Goal: Information Seeking & Learning: Learn about a topic

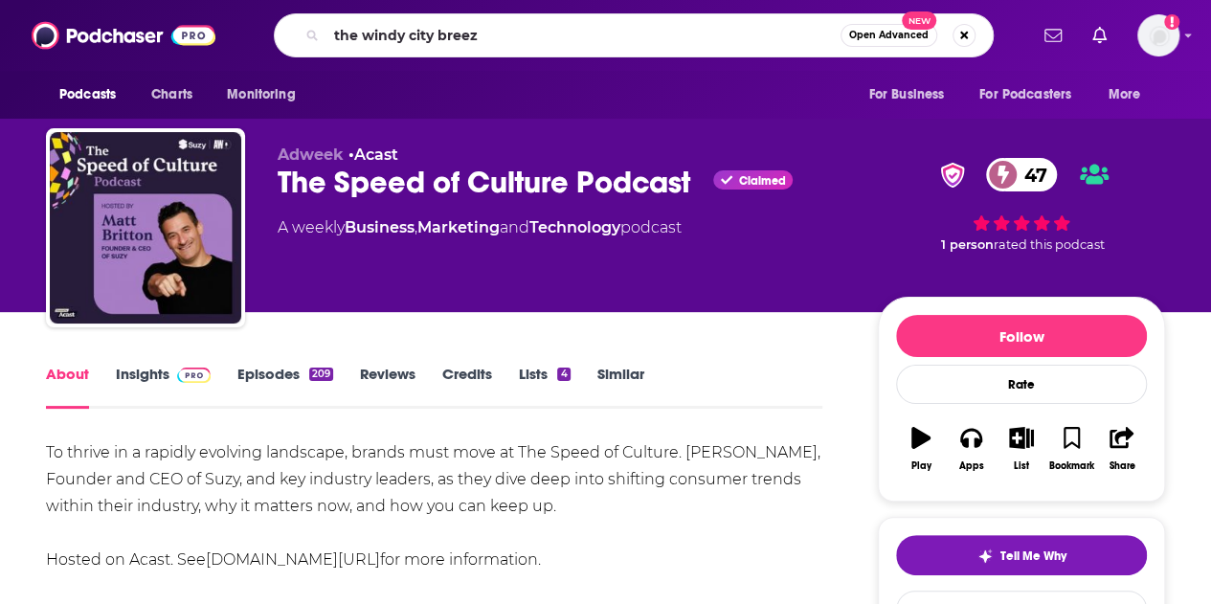
type input "the windy city breeze"
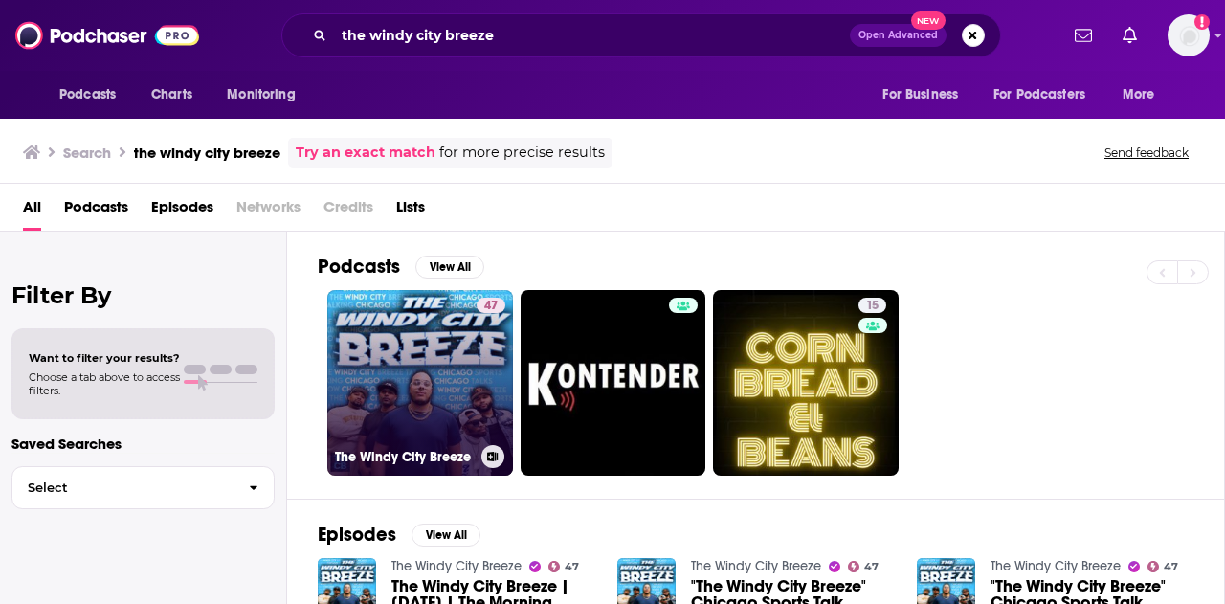
click at [433, 351] on link "47 The Windy City Breeze" at bounding box center [420, 383] width 186 height 186
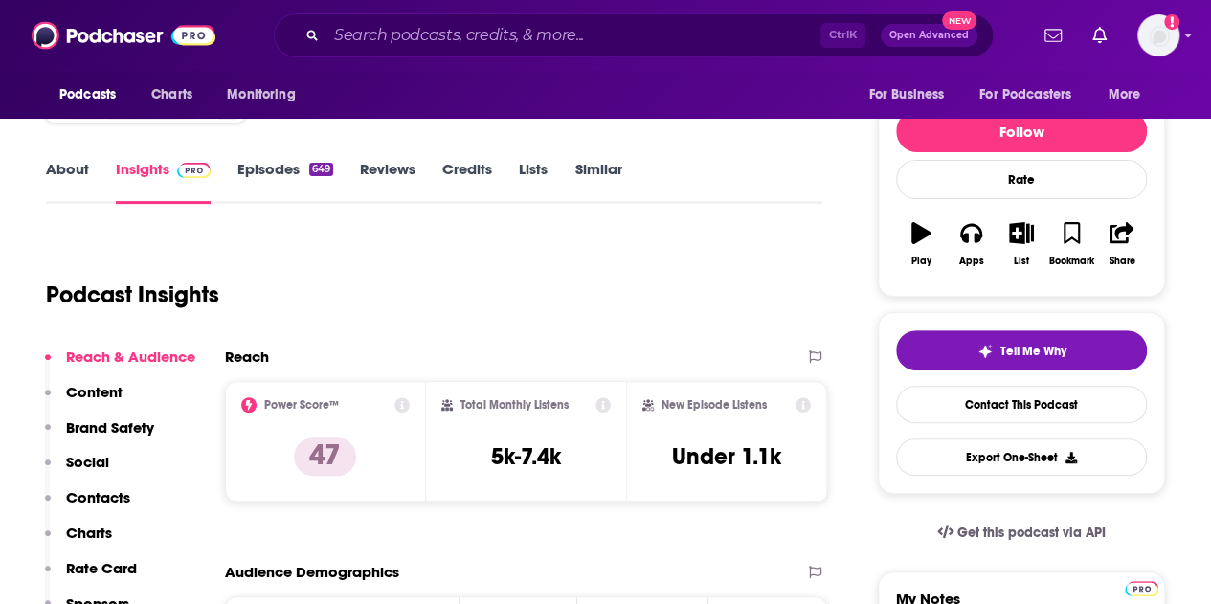
scroll to position [187, 0]
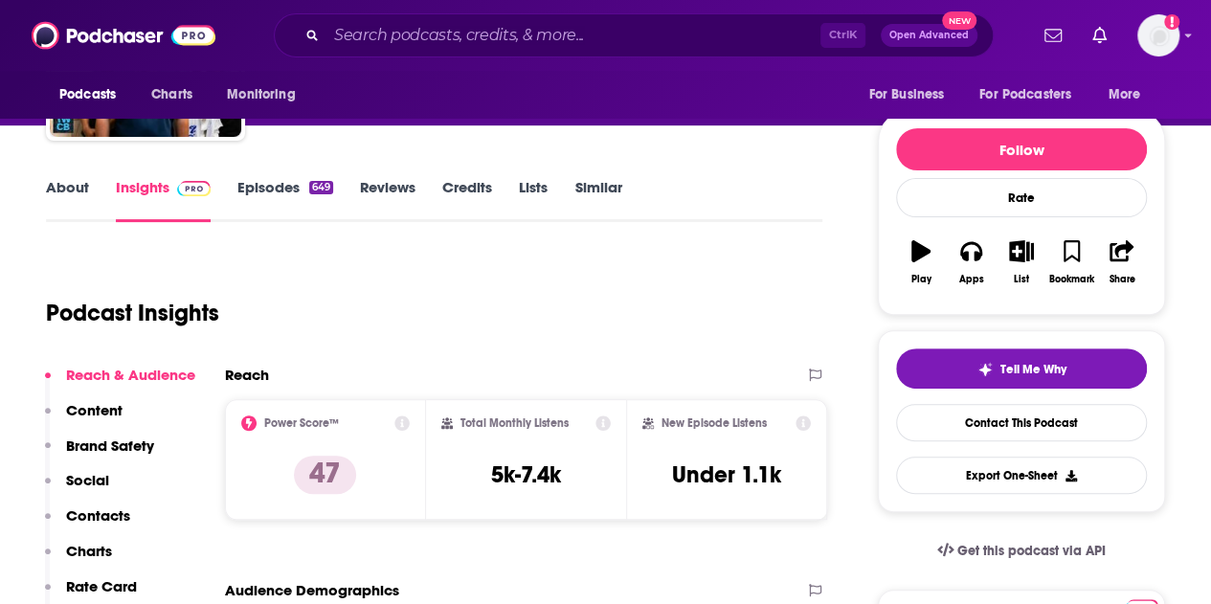
click at [300, 200] on link "Episodes 649" at bounding box center [285, 200] width 96 height 44
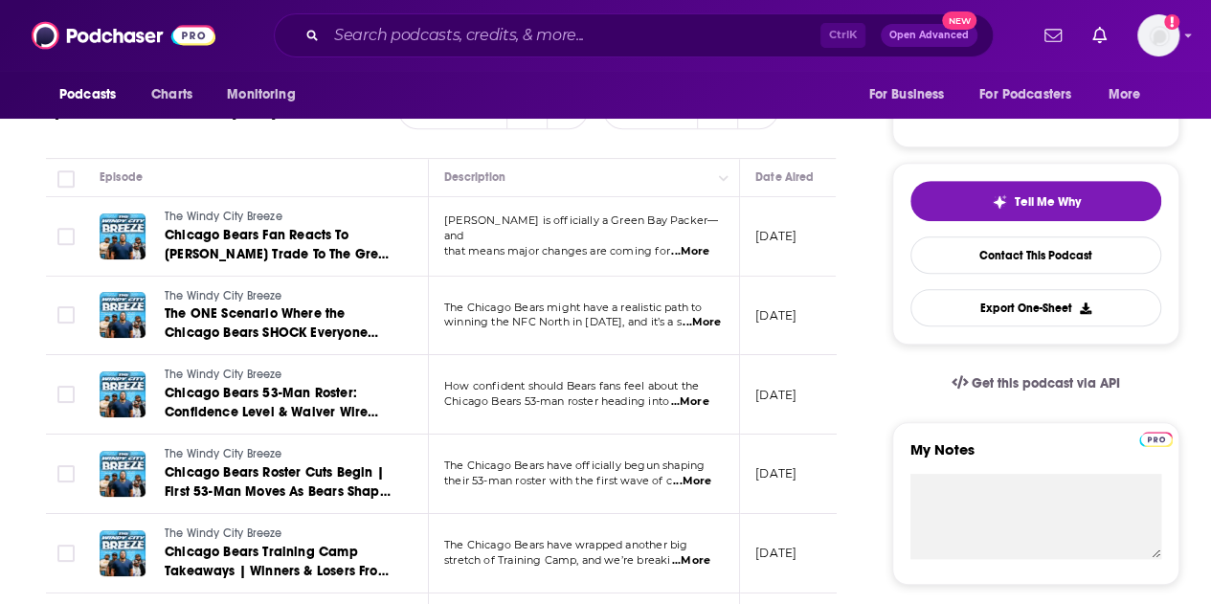
scroll to position [377, 0]
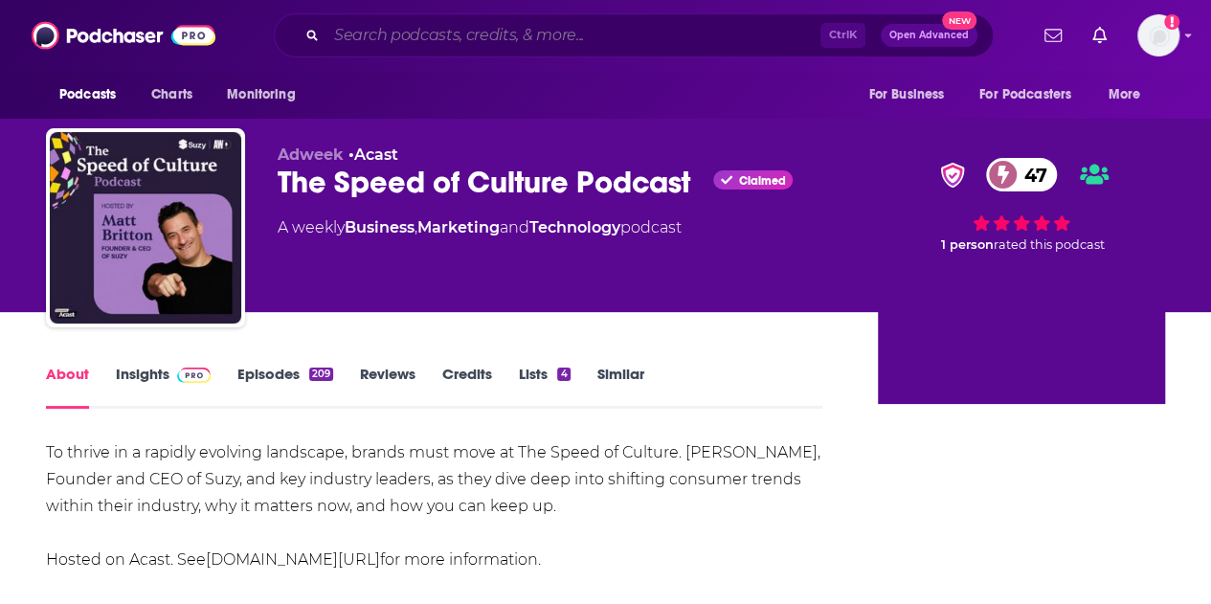
click at [695, 48] on input "Search podcasts, credits, & more..." at bounding box center [573, 35] width 494 height 31
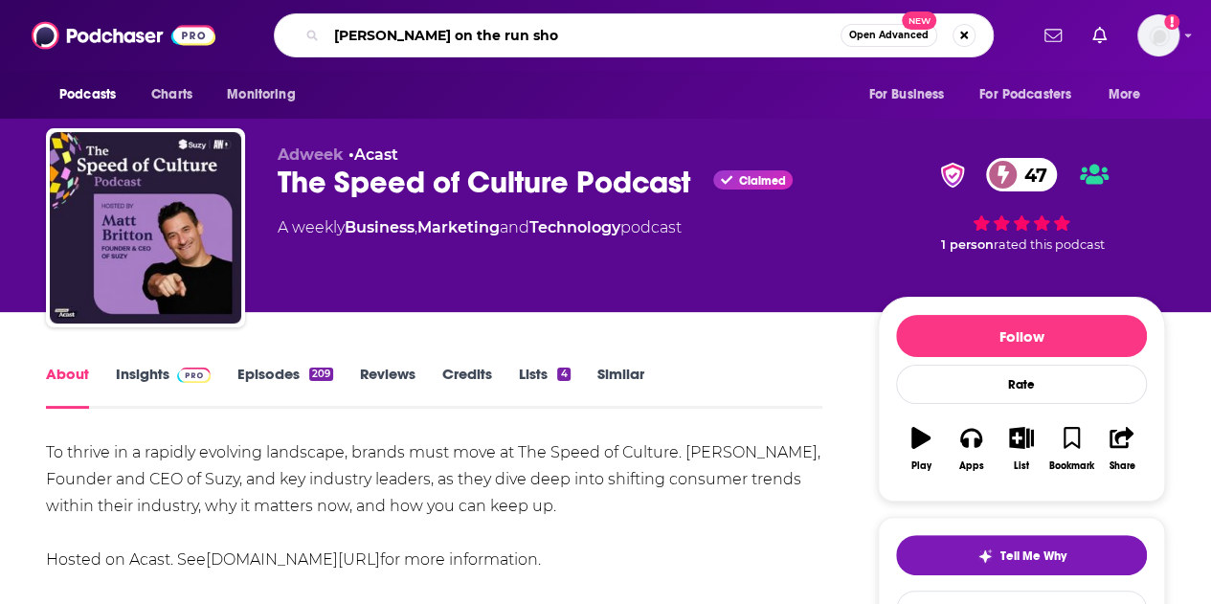
type input "ali on the run show"
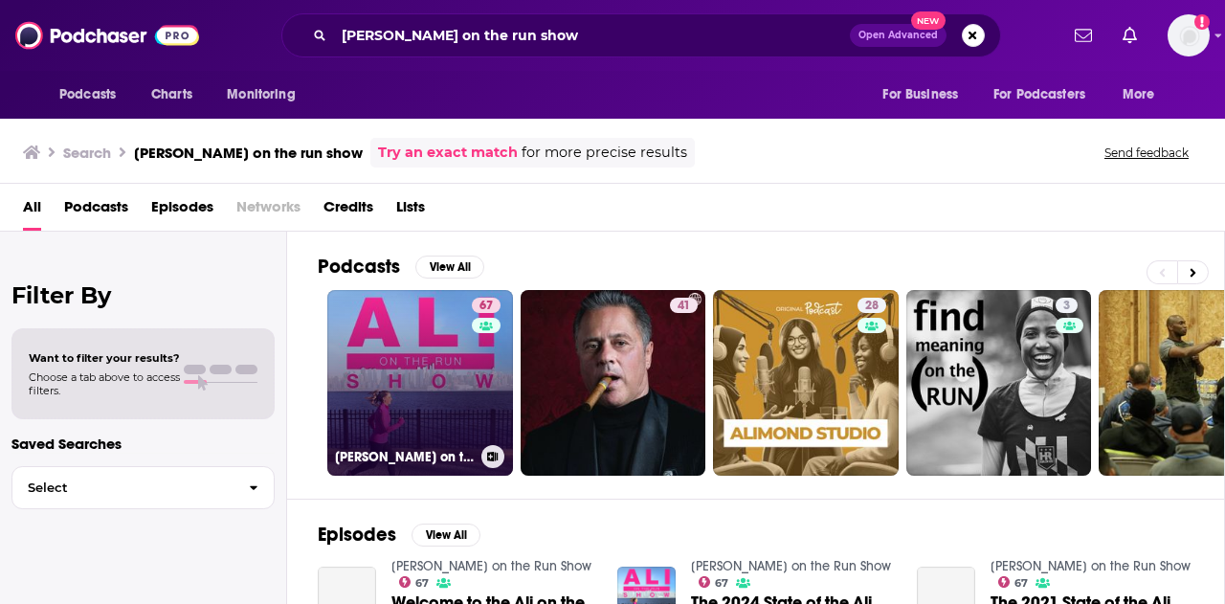
click at [442, 347] on link "67 Ali on the Run Show" at bounding box center [420, 383] width 186 height 186
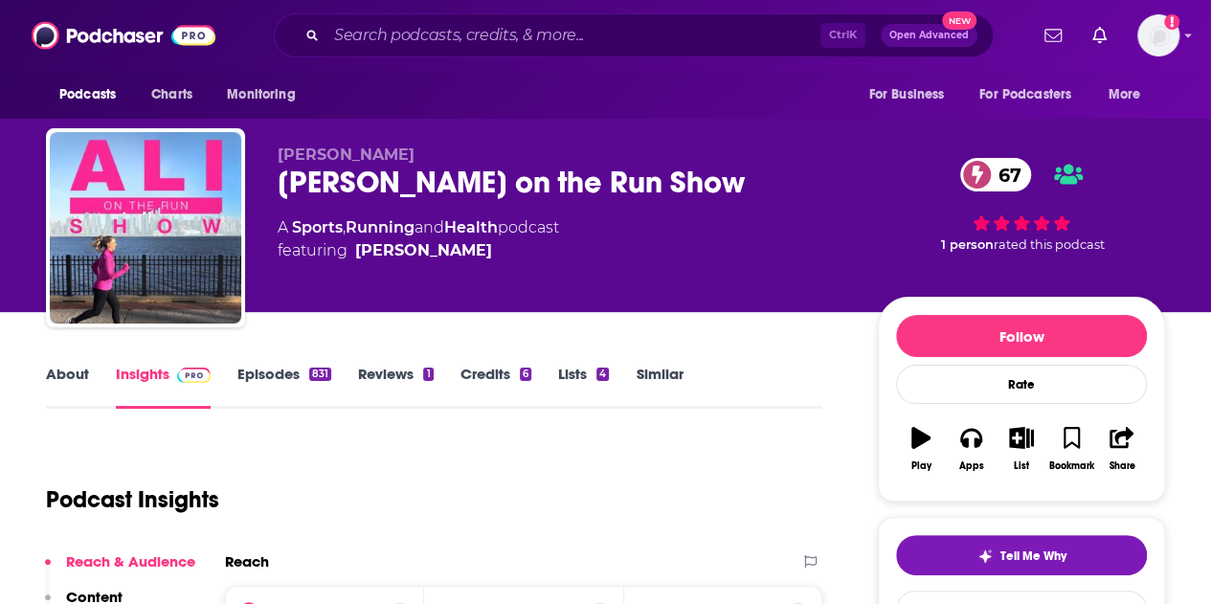
scroll to position [77, 0]
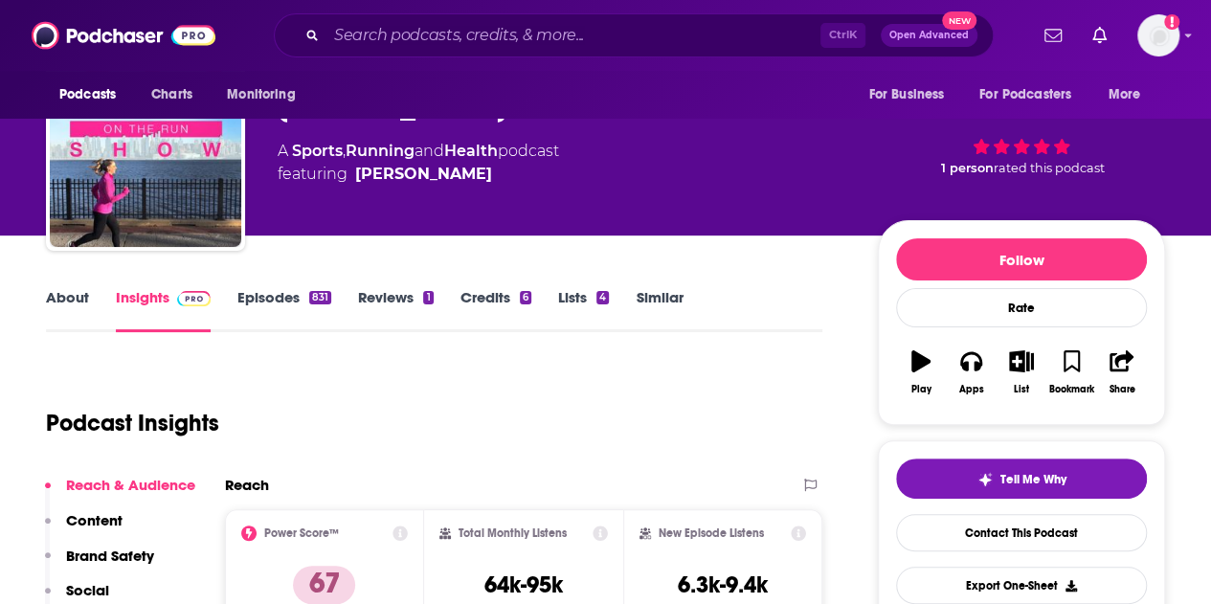
click at [54, 317] on link "About" at bounding box center [67, 310] width 43 height 44
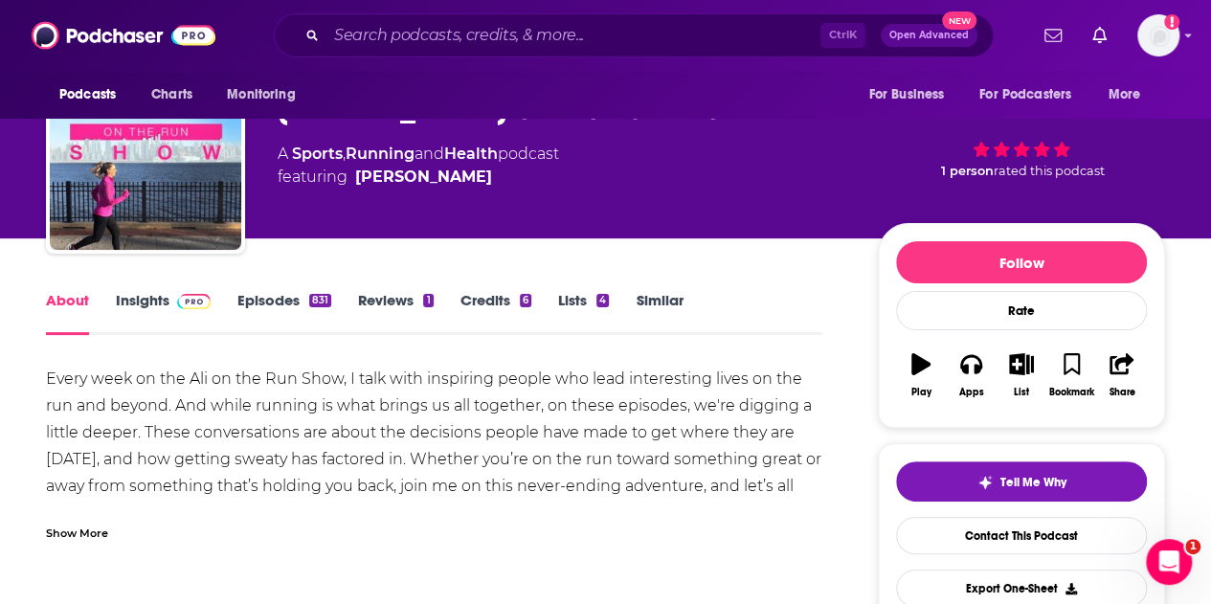
click at [139, 307] on link "Insights" at bounding box center [163, 313] width 95 height 44
